Goal: Information Seeking & Learning: Learn about a topic

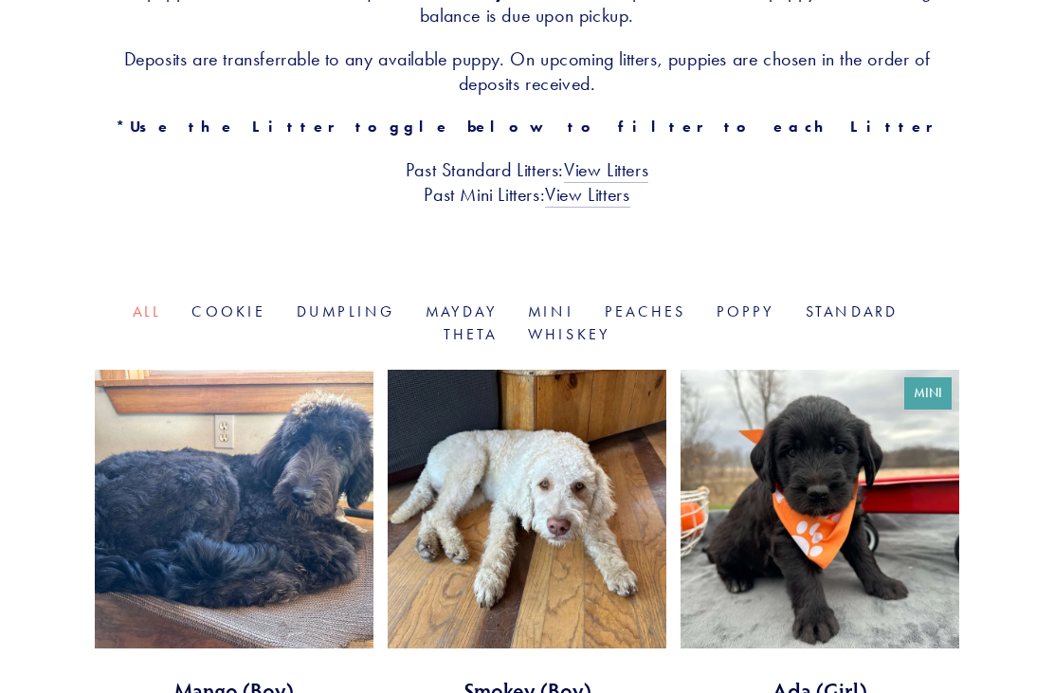
scroll to position [529, 0]
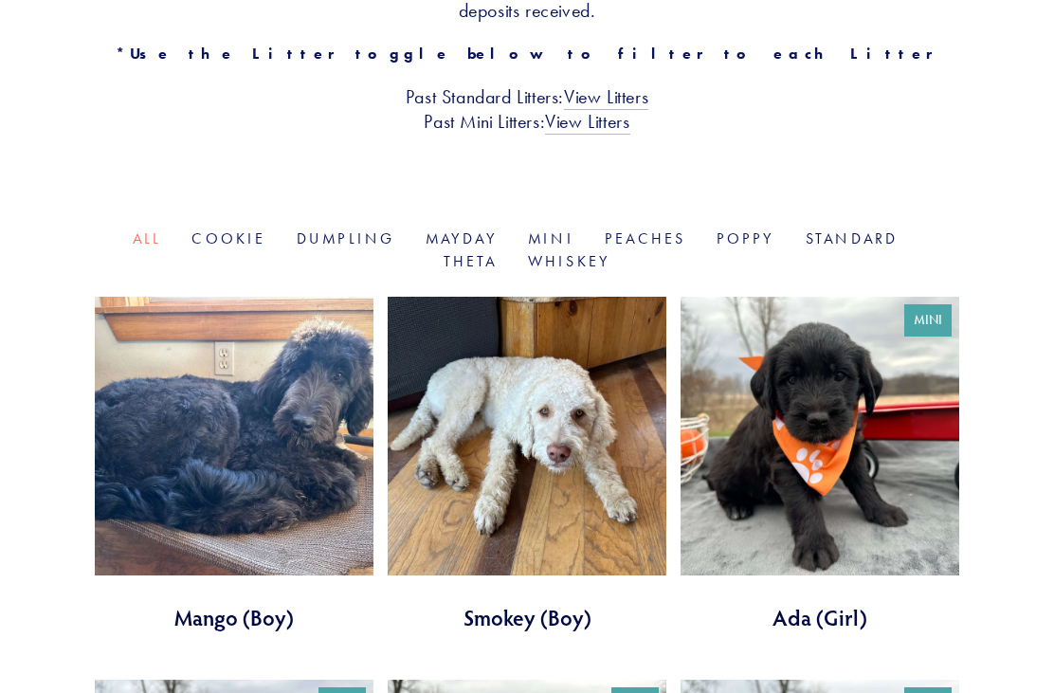
click at [312, 437] on link at bounding box center [234, 465] width 279 height 335
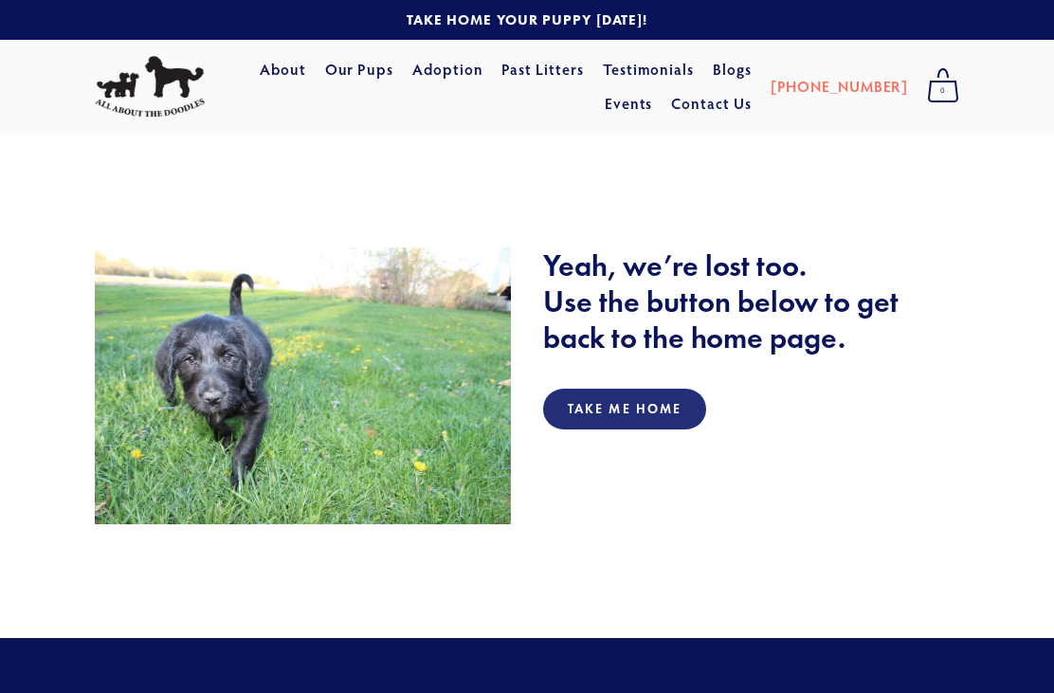
click at [686, 402] on link "Take Me Home" at bounding box center [624, 409] width 163 height 41
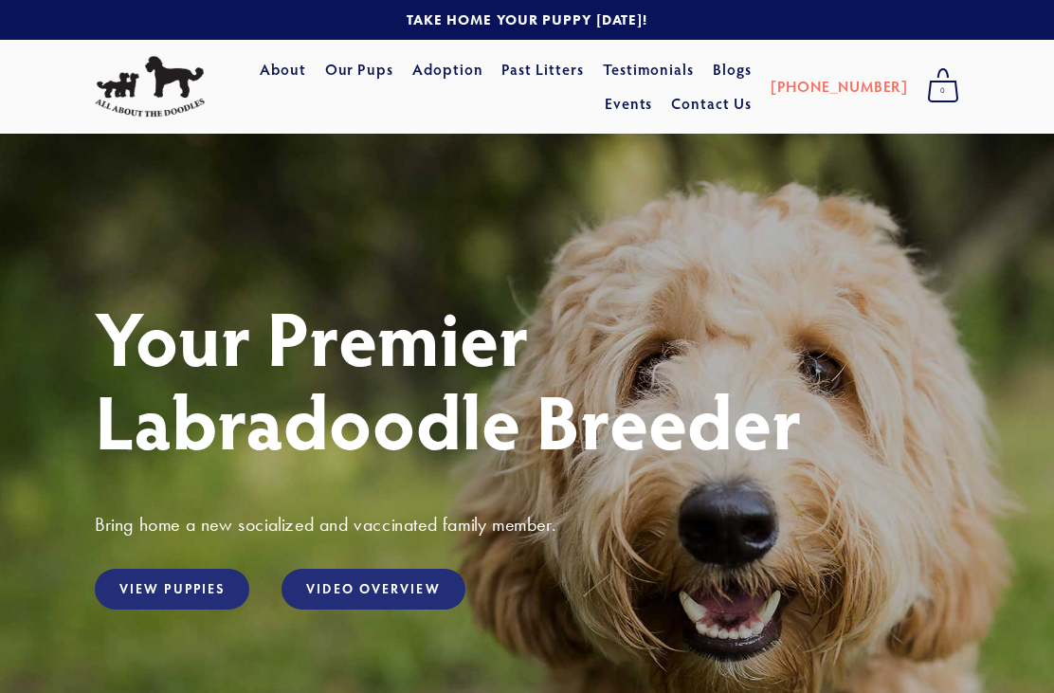
click at [201, 586] on link "View Puppies" at bounding box center [172, 589] width 154 height 41
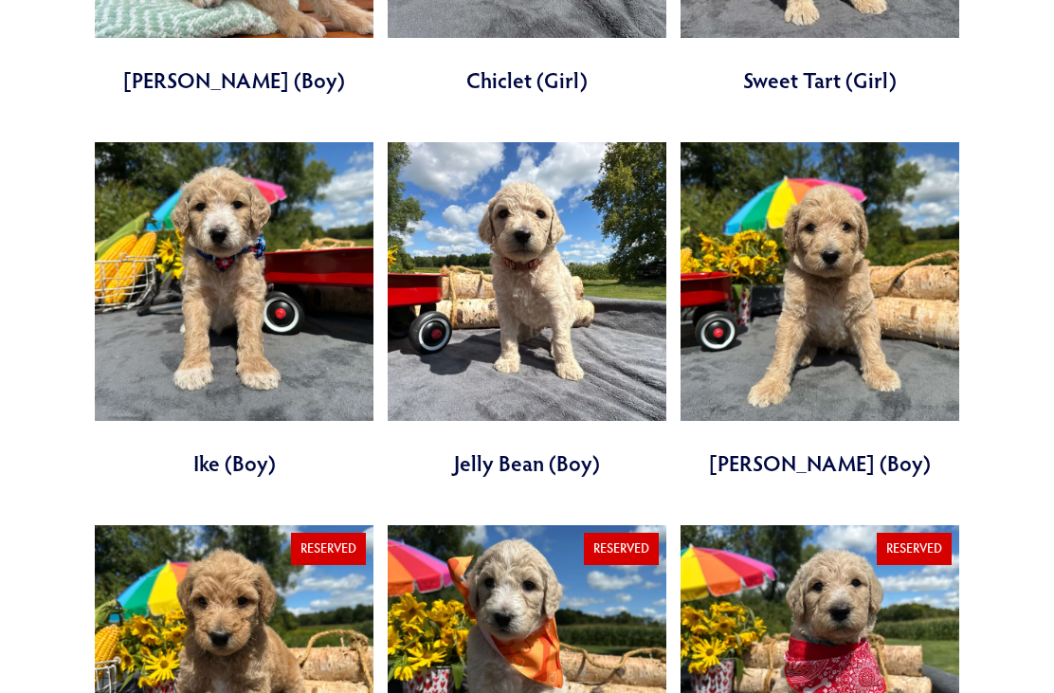
scroll to position [1811, 0]
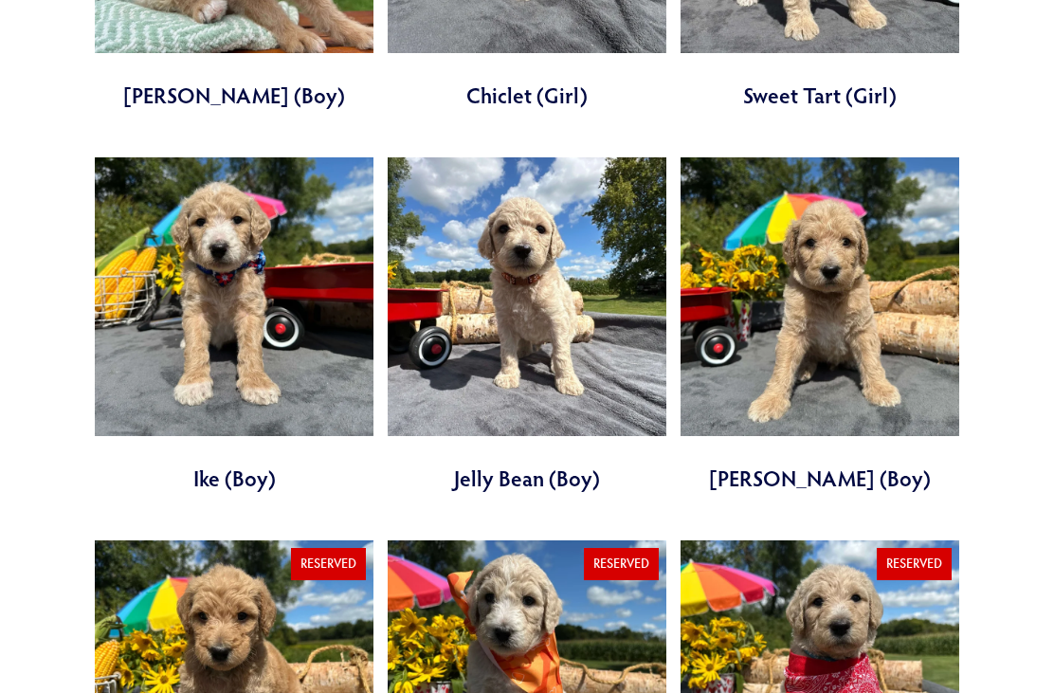
click at [563, 244] on link at bounding box center [527, 325] width 279 height 335
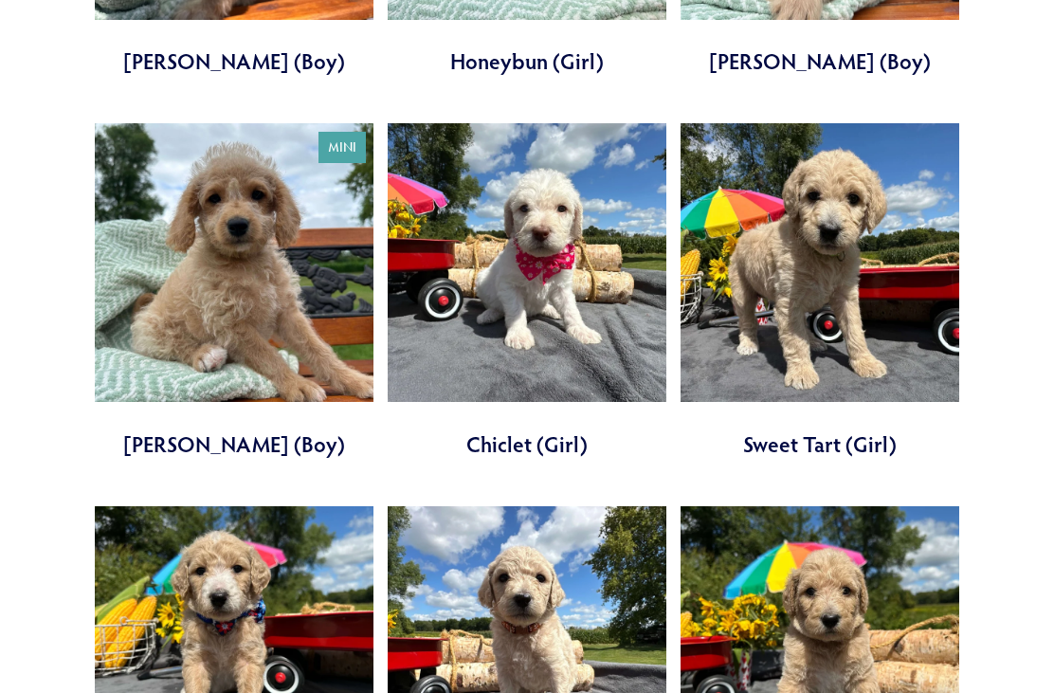
scroll to position [1388, 0]
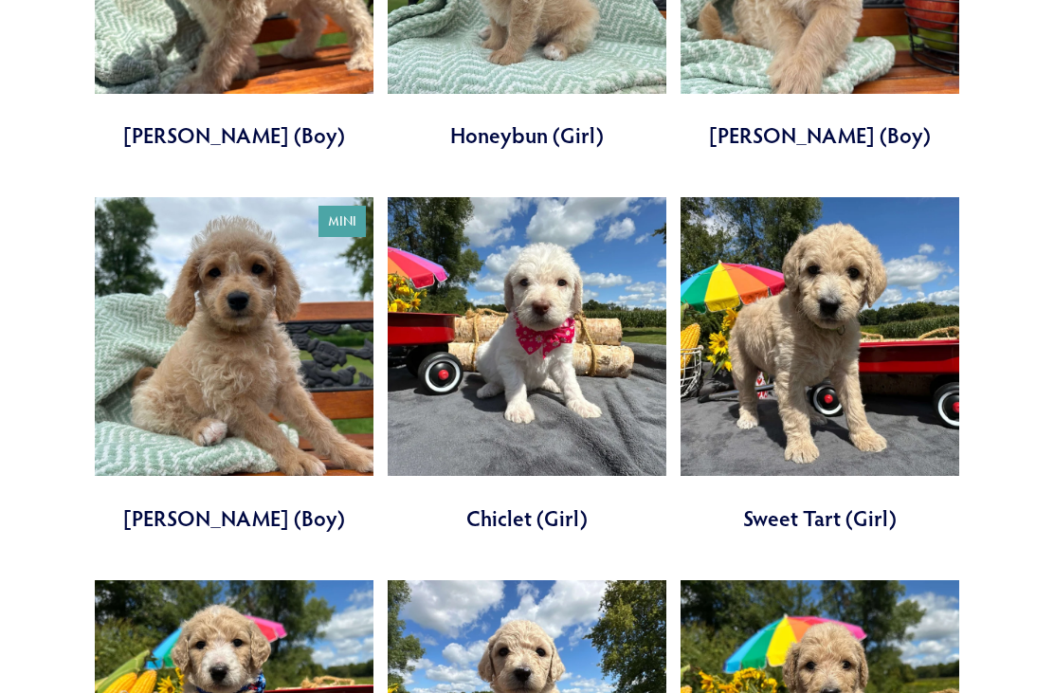
click at [563, 330] on link at bounding box center [527, 365] width 279 height 335
click at [867, 279] on link at bounding box center [819, 364] width 279 height 335
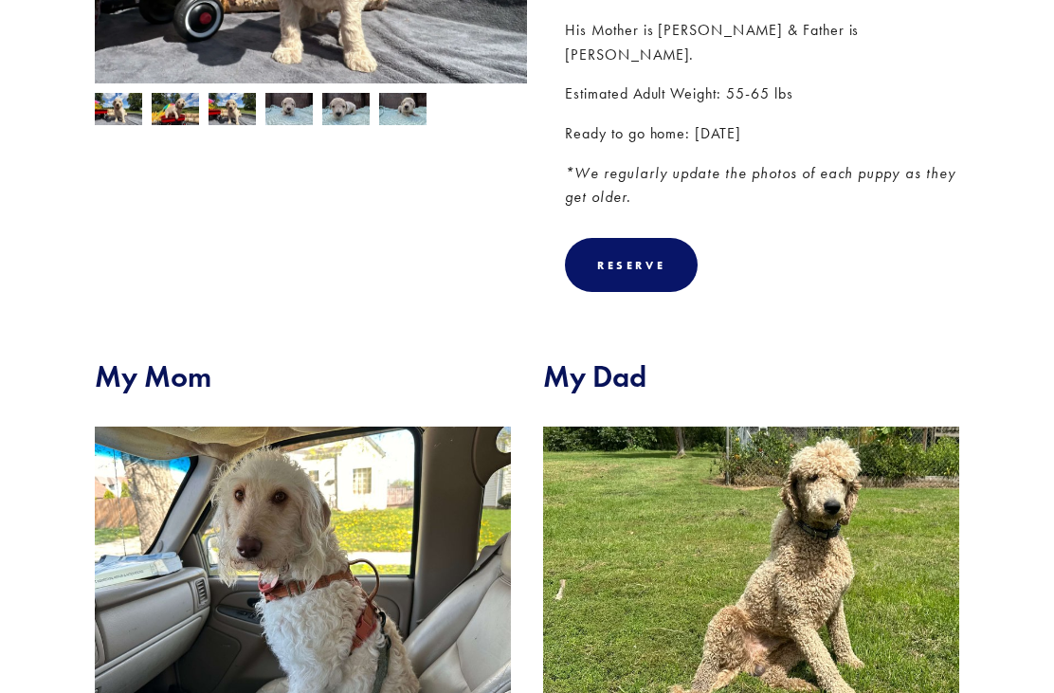
scroll to position [495, 0]
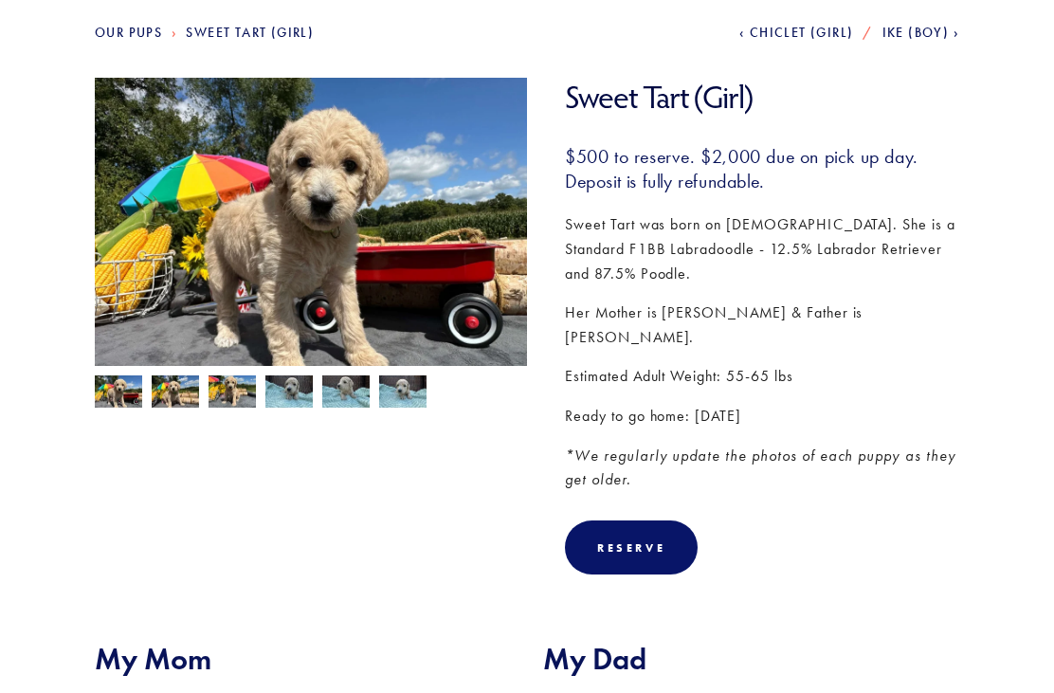
scroll to position [219, 0]
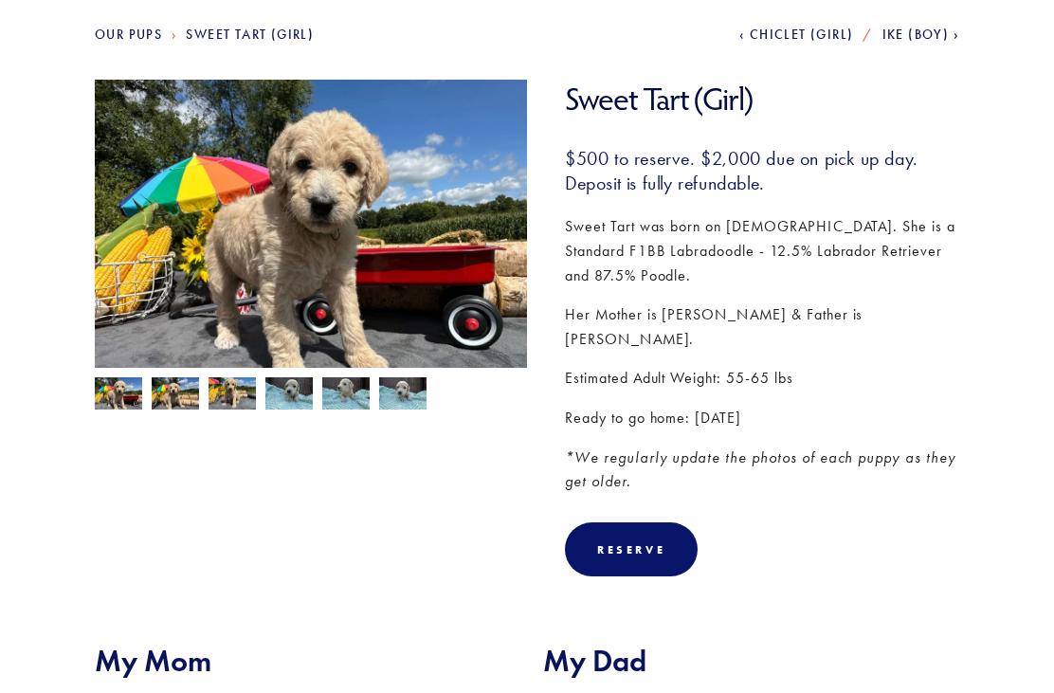
click at [171, 388] on img at bounding box center [175, 395] width 47 height 36
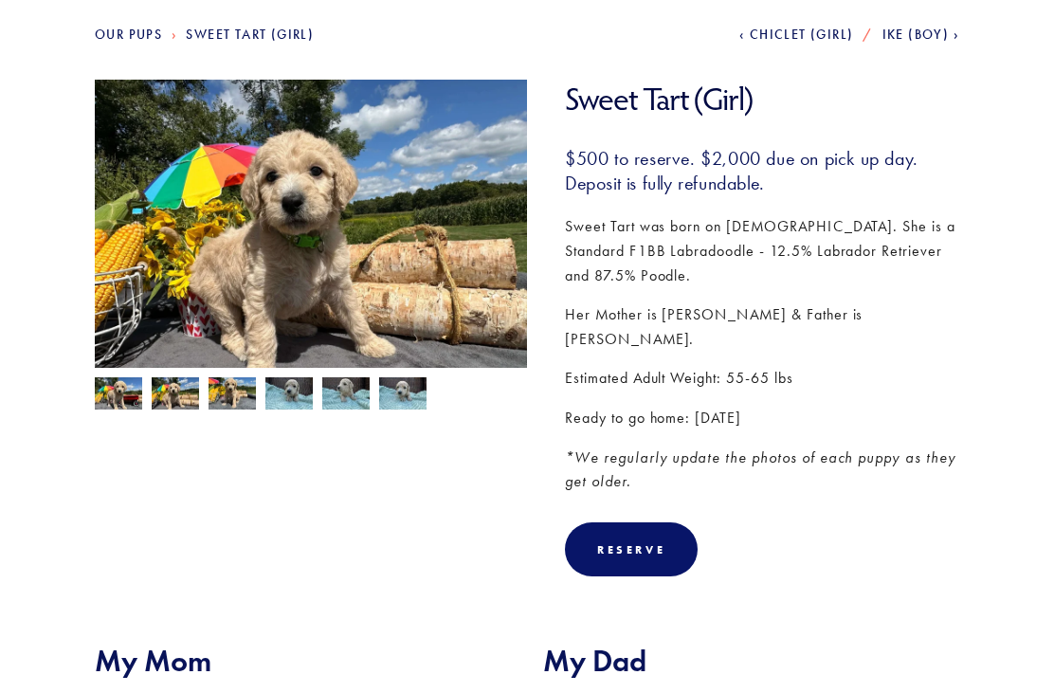
click at [244, 399] on img at bounding box center [231, 395] width 47 height 36
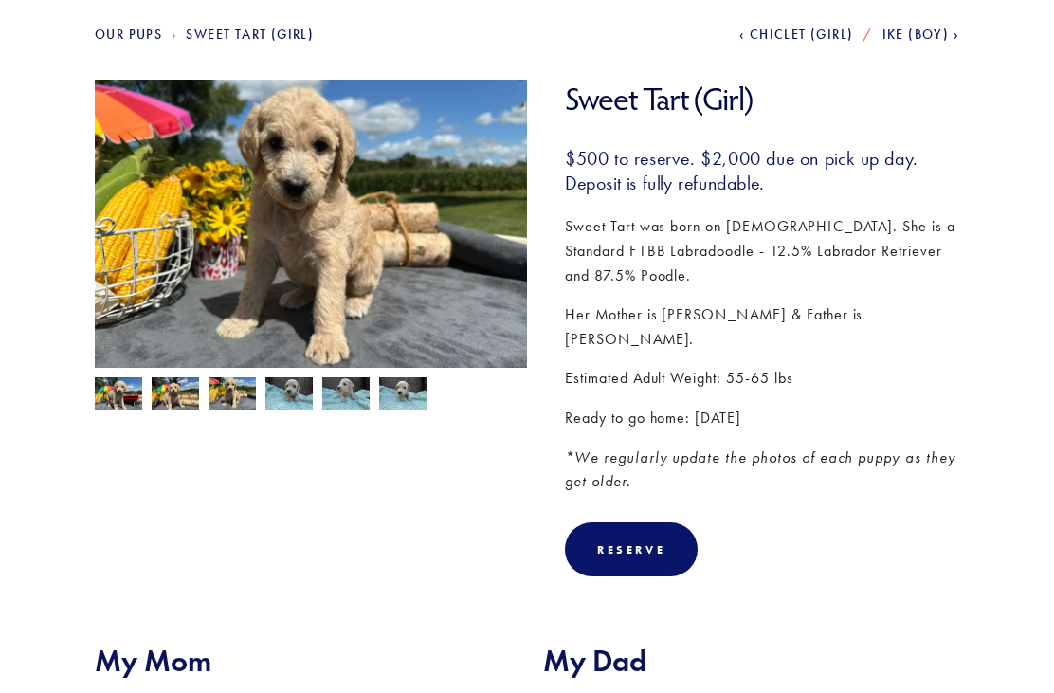
click at [299, 401] on img at bounding box center [288, 395] width 47 height 36
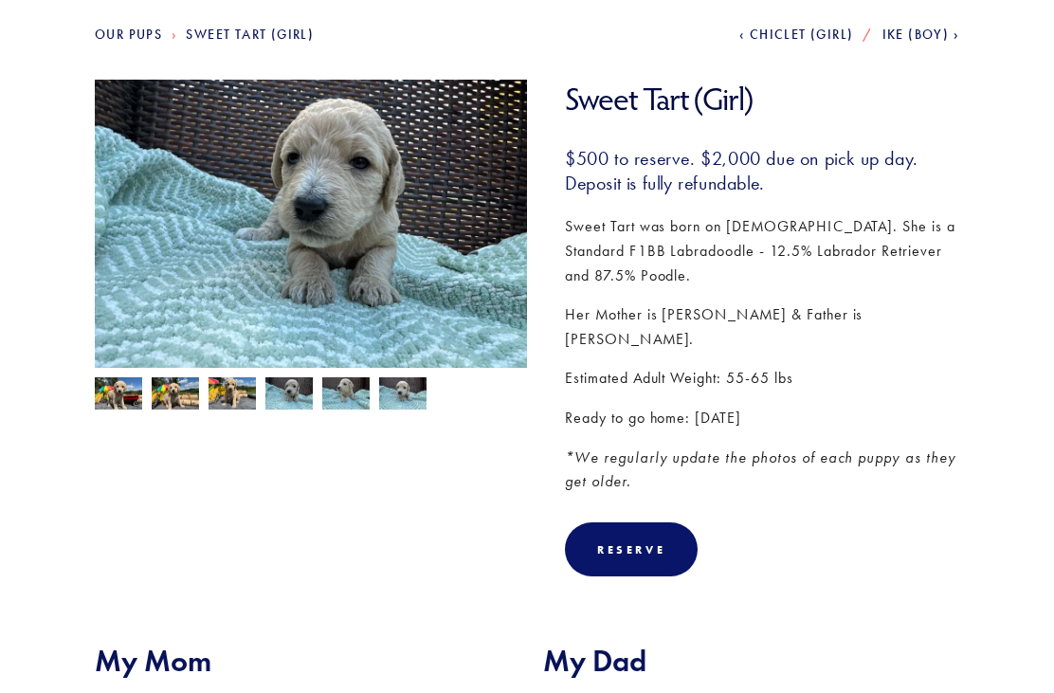
click at [350, 397] on img at bounding box center [345, 395] width 47 height 36
